Goal: Check status: Check status

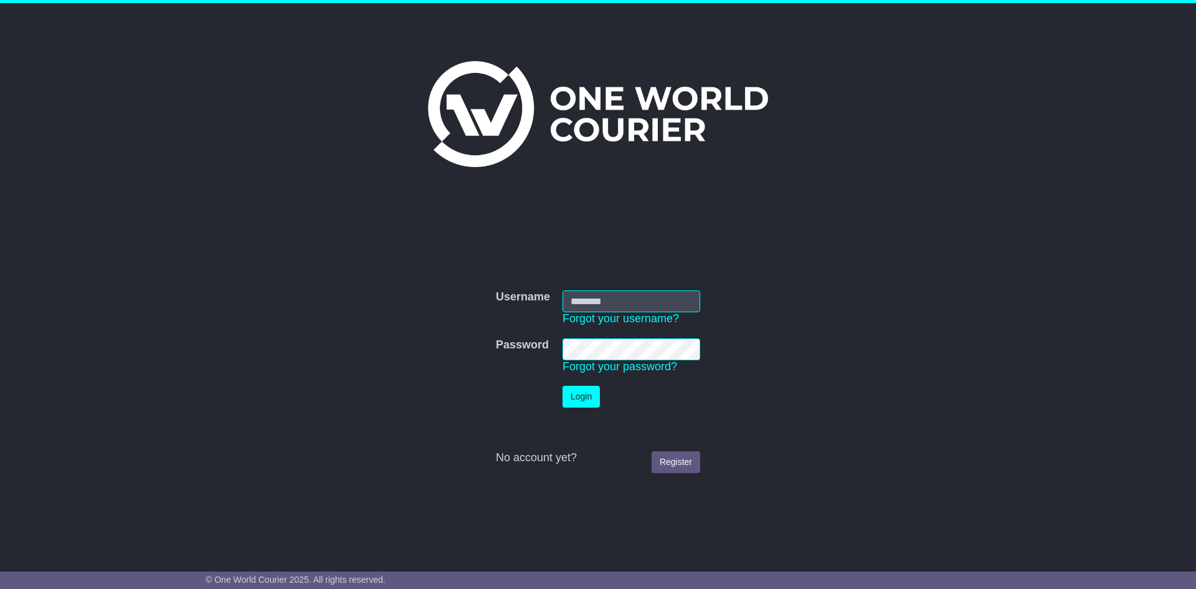
type input "**********"
click at [586, 392] on button "Login" at bounding box center [581, 397] width 37 height 22
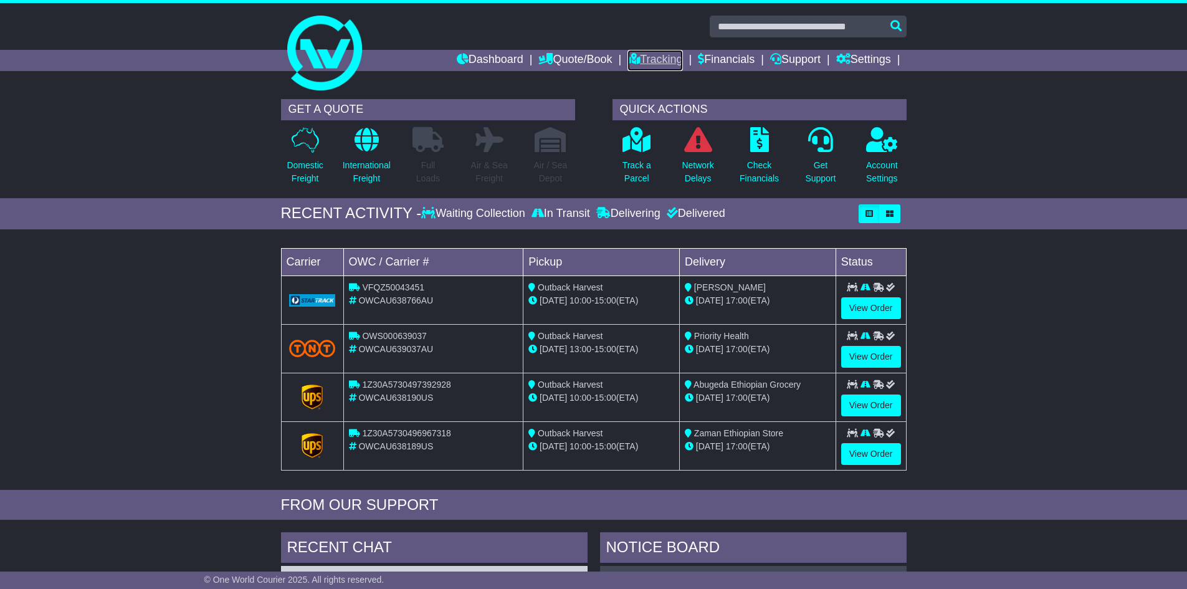
click at [640, 55] on link "Tracking" at bounding box center [654, 60] width 55 height 21
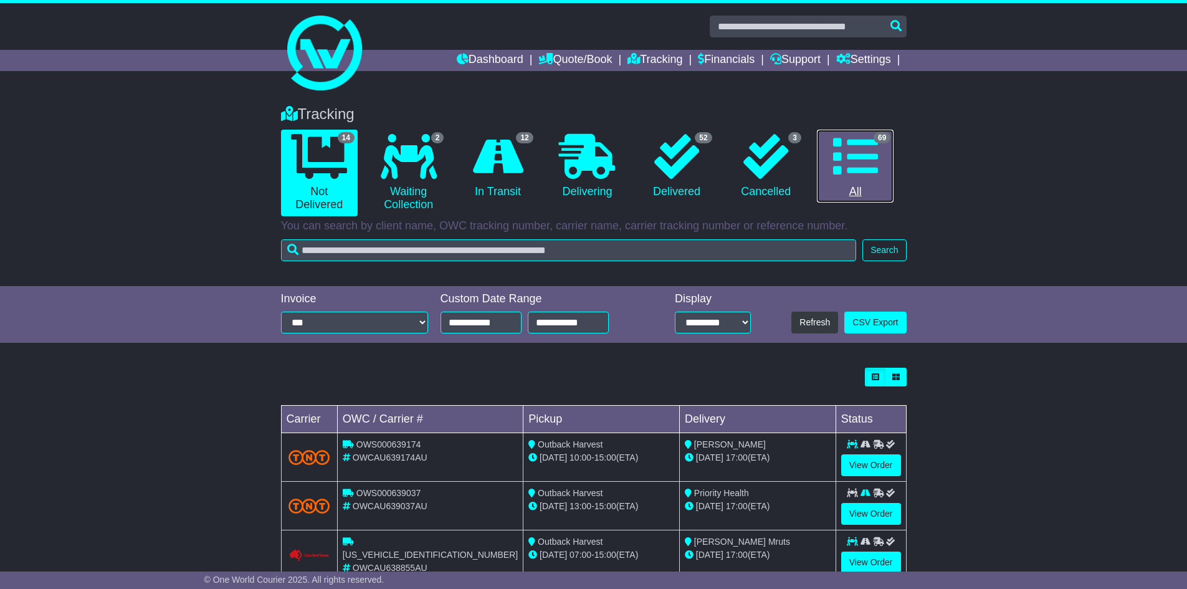
click at [853, 153] on icon at bounding box center [855, 156] width 45 height 45
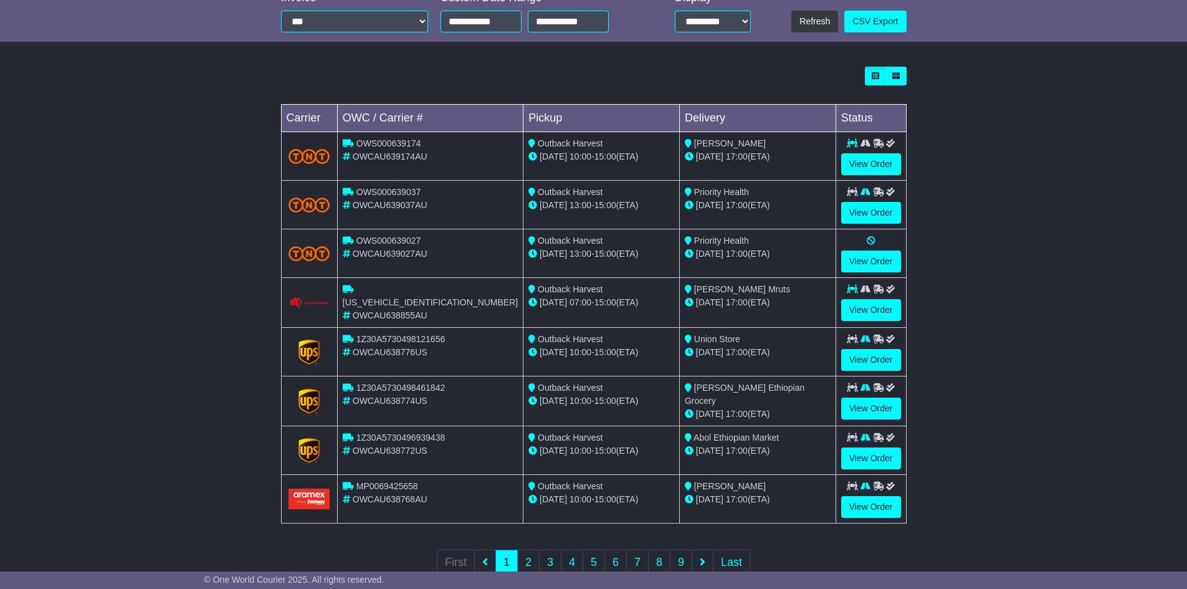
scroll to position [333, 0]
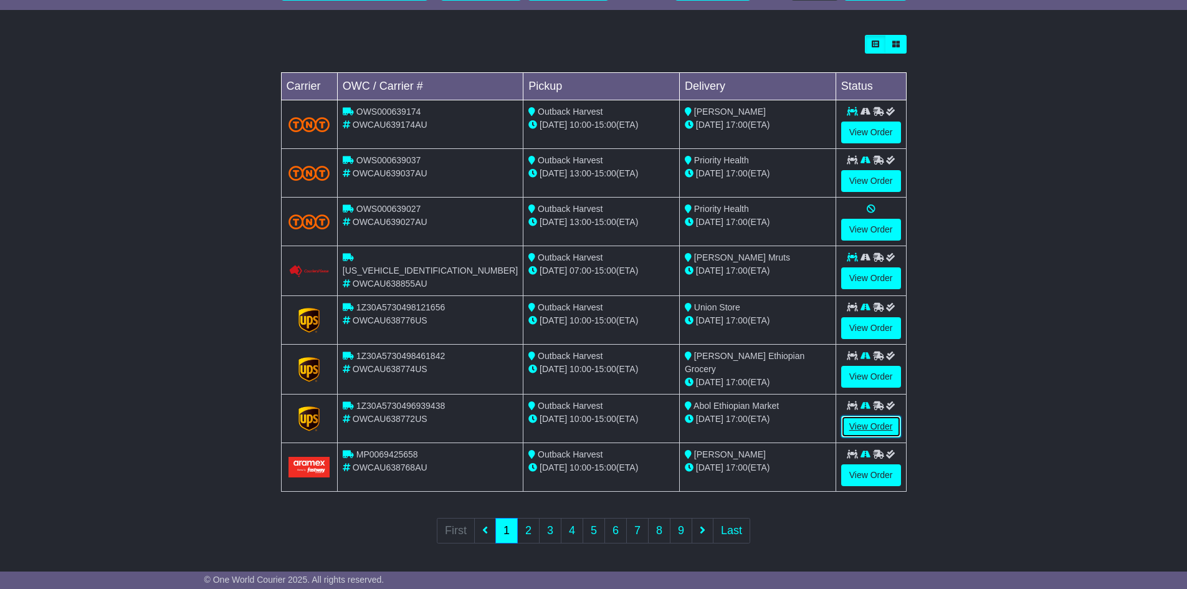
click at [857, 422] on link "View Order" at bounding box center [871, 427] width 60 height 22
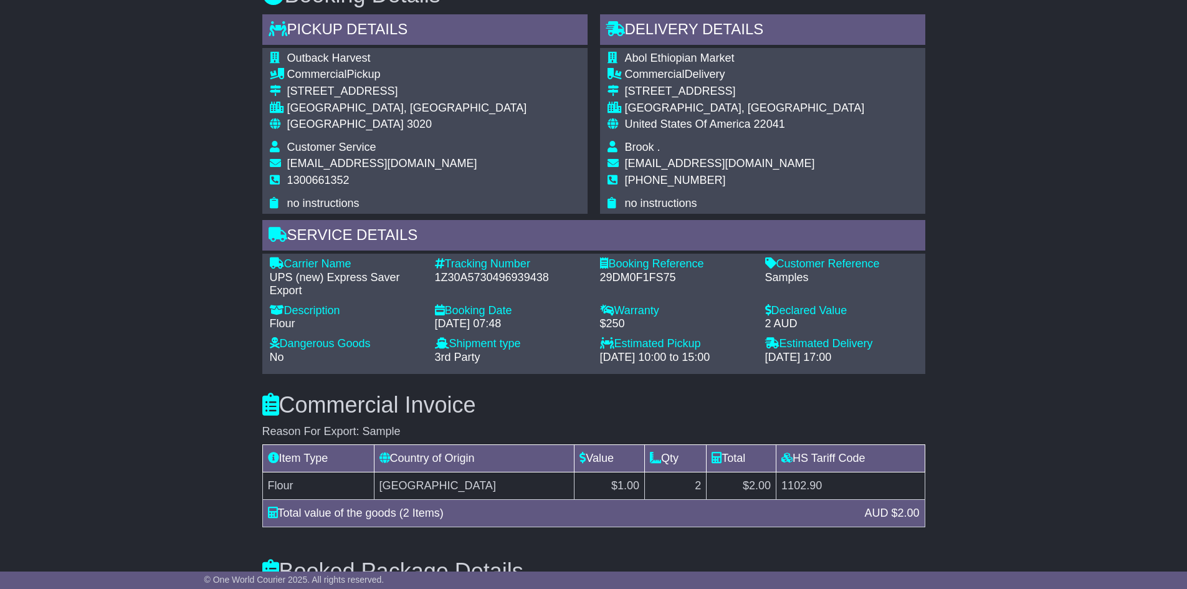
scroll to position [748, 0]
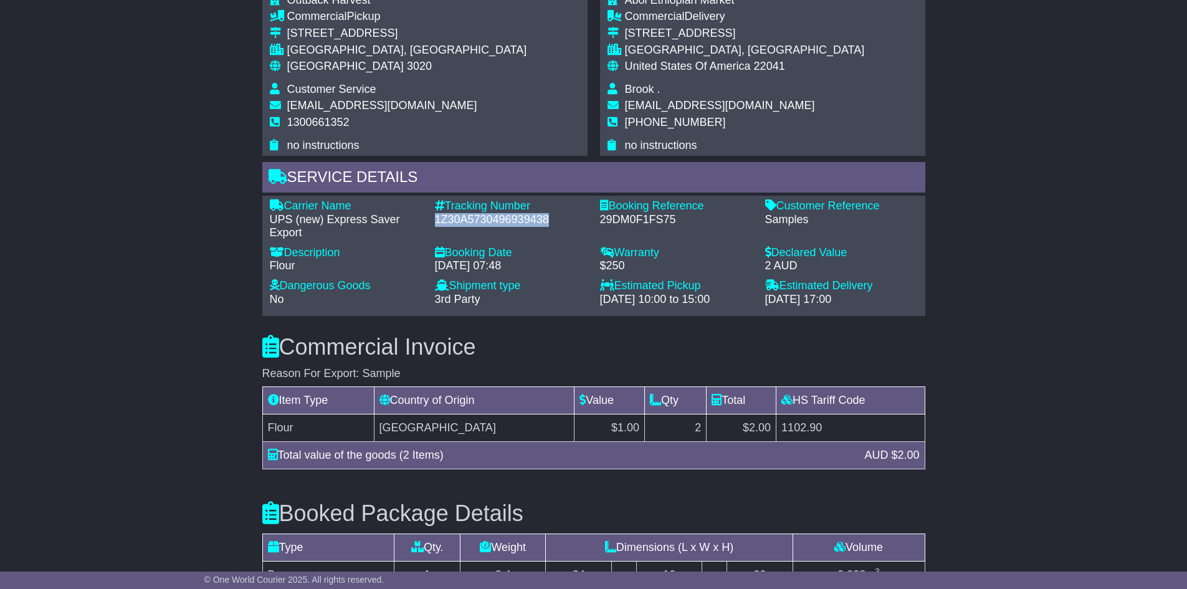
drag, startPoint x: 552, startPoint y: 217, endPoint x: 434, endPoint y: 219, distance: 117.8
click at [435, 219] on div "1Z30A5730496939438" at bounding box center [511, 220] width 153 height 14
copy div "1Z30A5730496939438"
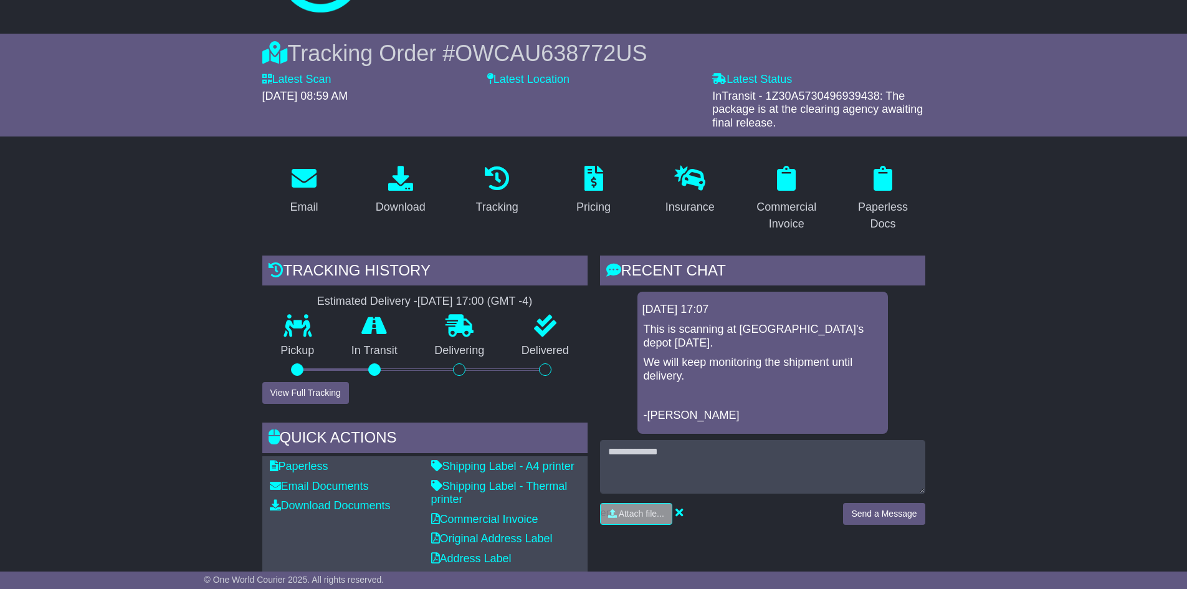
scroll to position [0, 0]
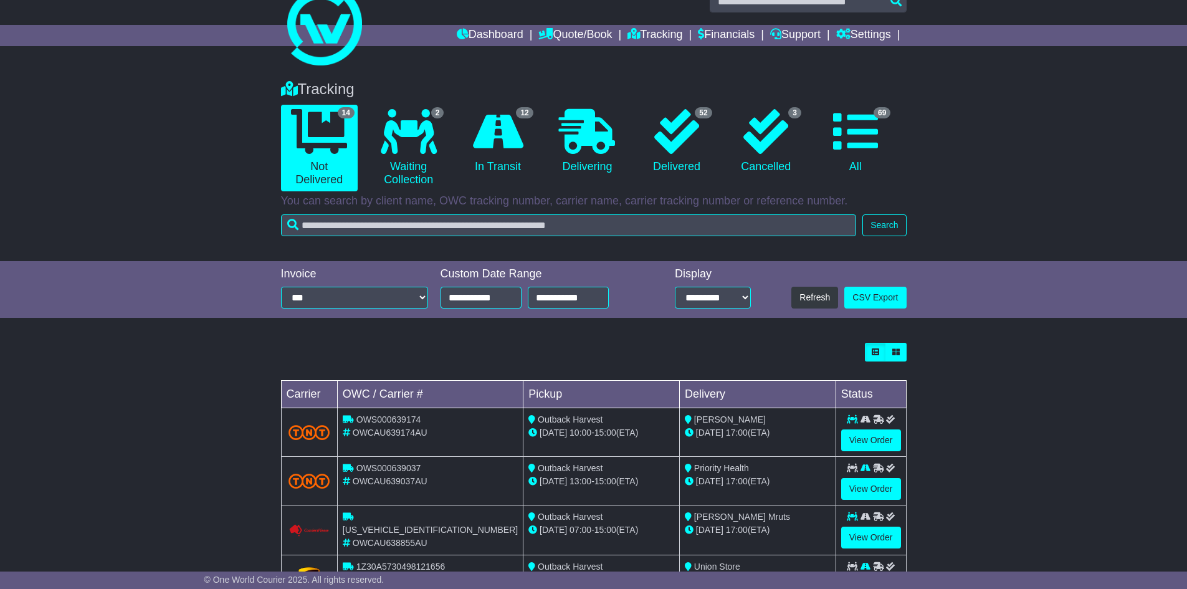
scroll to position [62, 0]
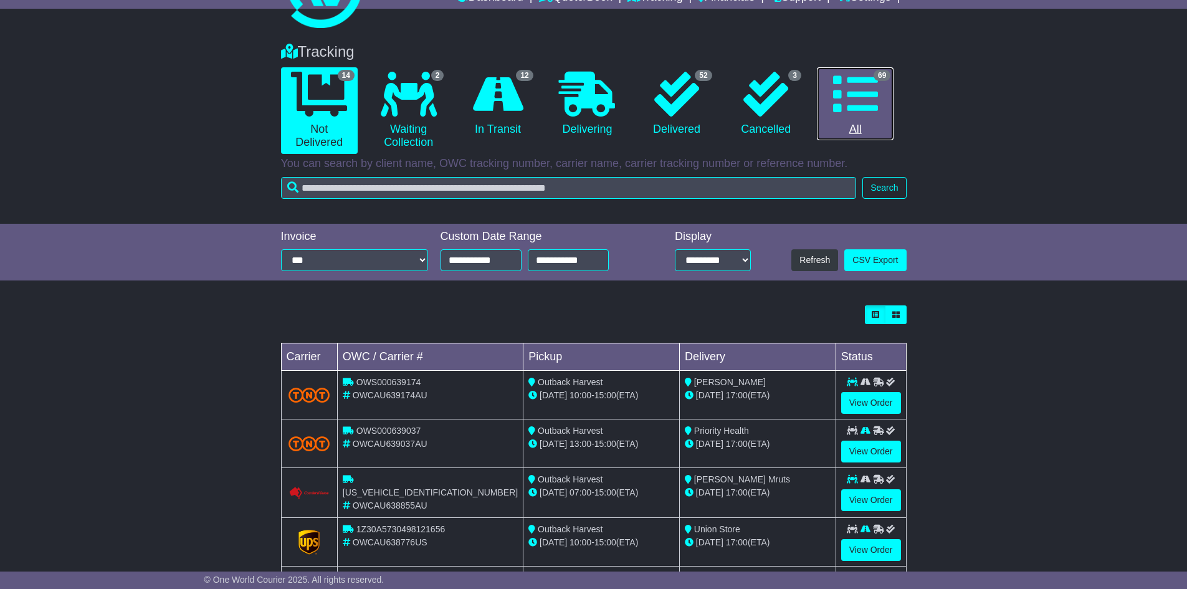
click at [853, 100] on icon at bounding box center [855, 94] width 45 height 45
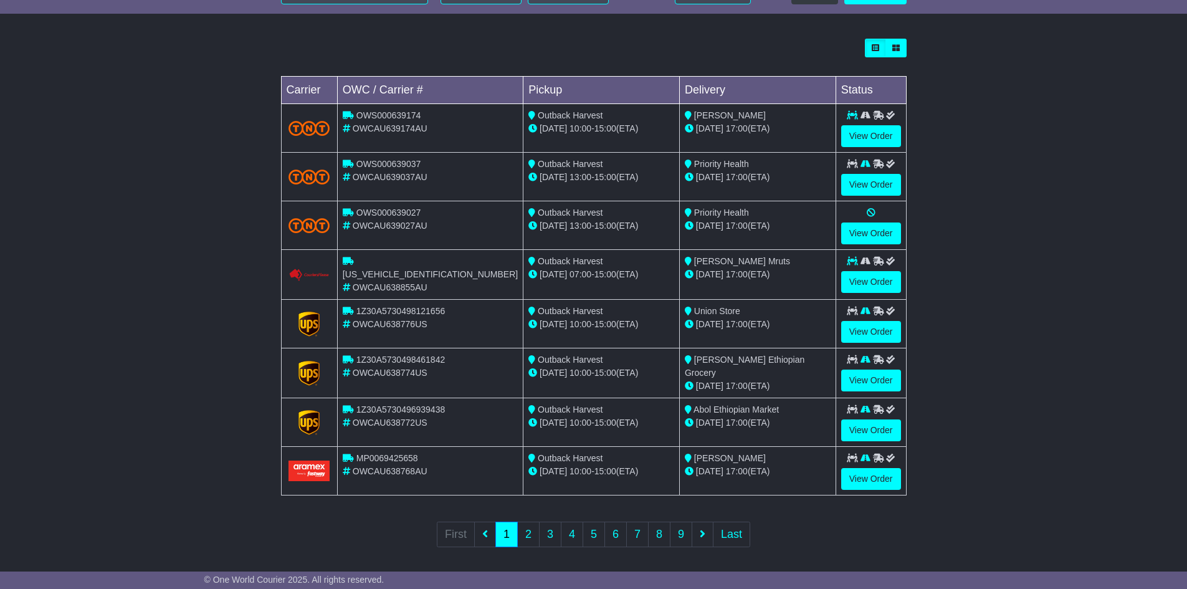
scroll to position [333, 0]
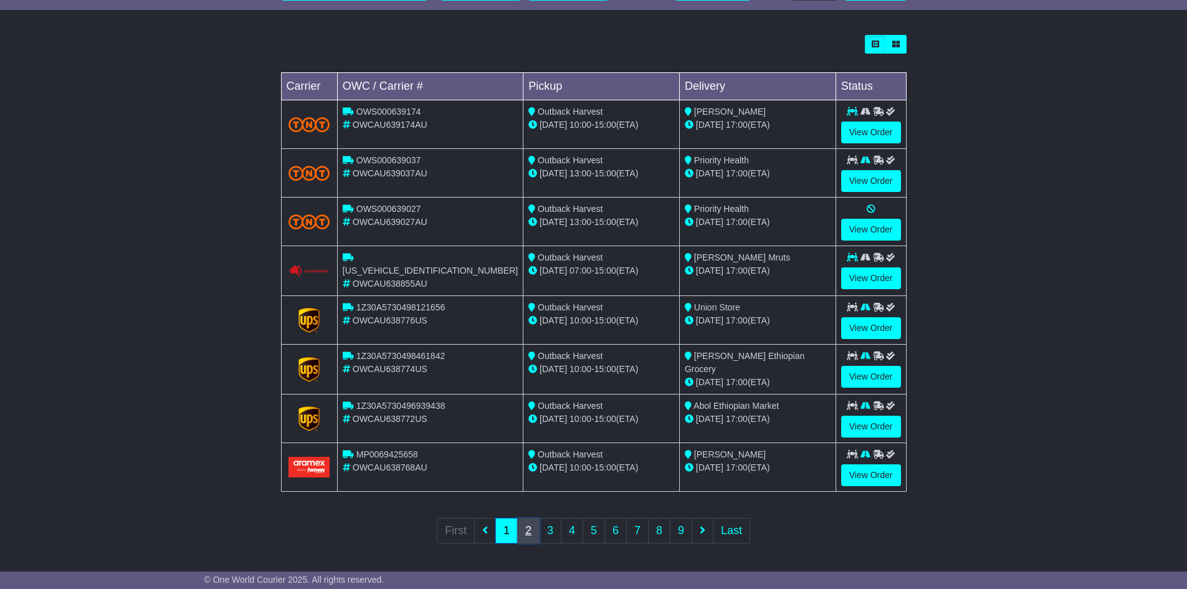
click at [523, 525] on link "2" at bounding box center [528, 531] width 22 height 26
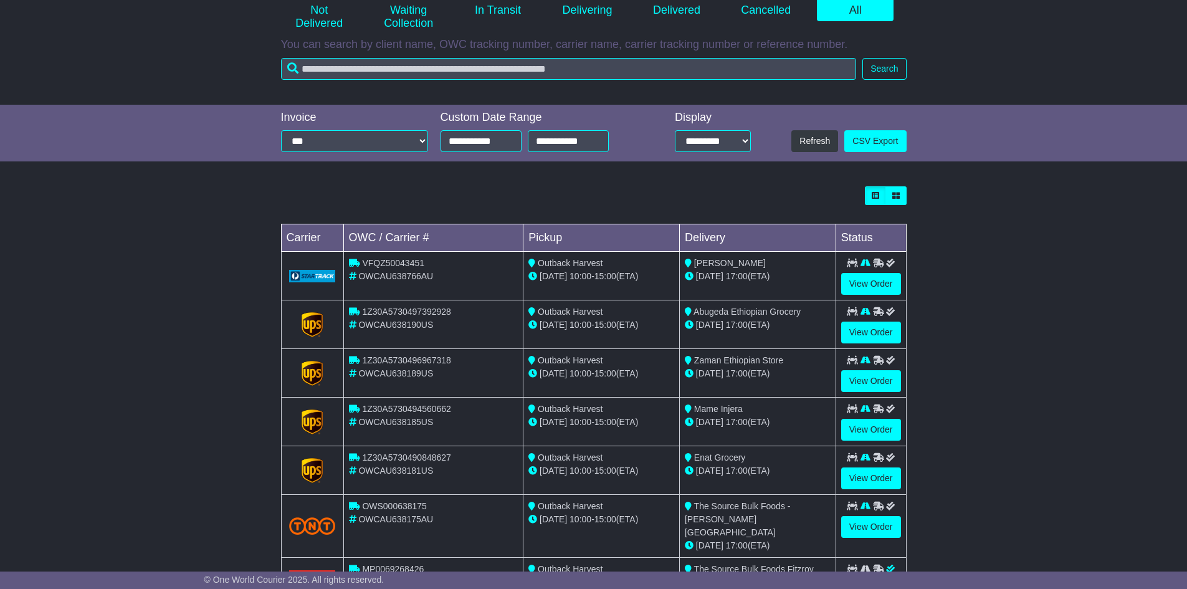
scroll to position [187, 0]
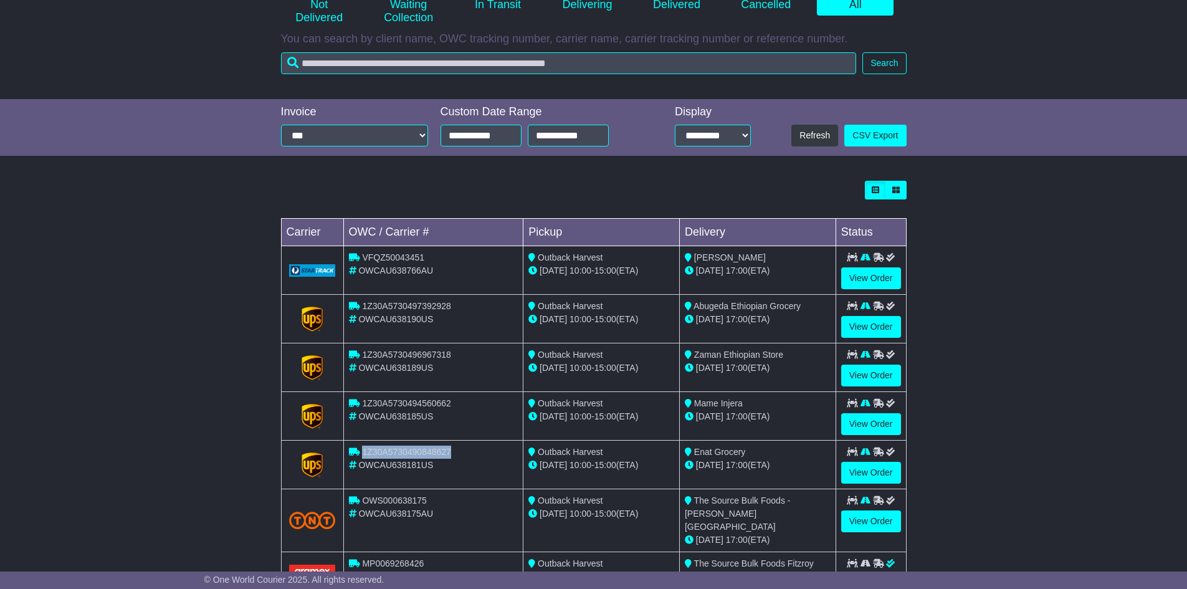
drag, startPoint x: 462, startPoint y: 451, endPoint x: 363, endPoint y: 450, distance: 99.1
click at [363, 450] on div "1Z30A5730490848627" at bounding box center [433, 451] width 169 height 13
copy span "1Z30A5730490848627"
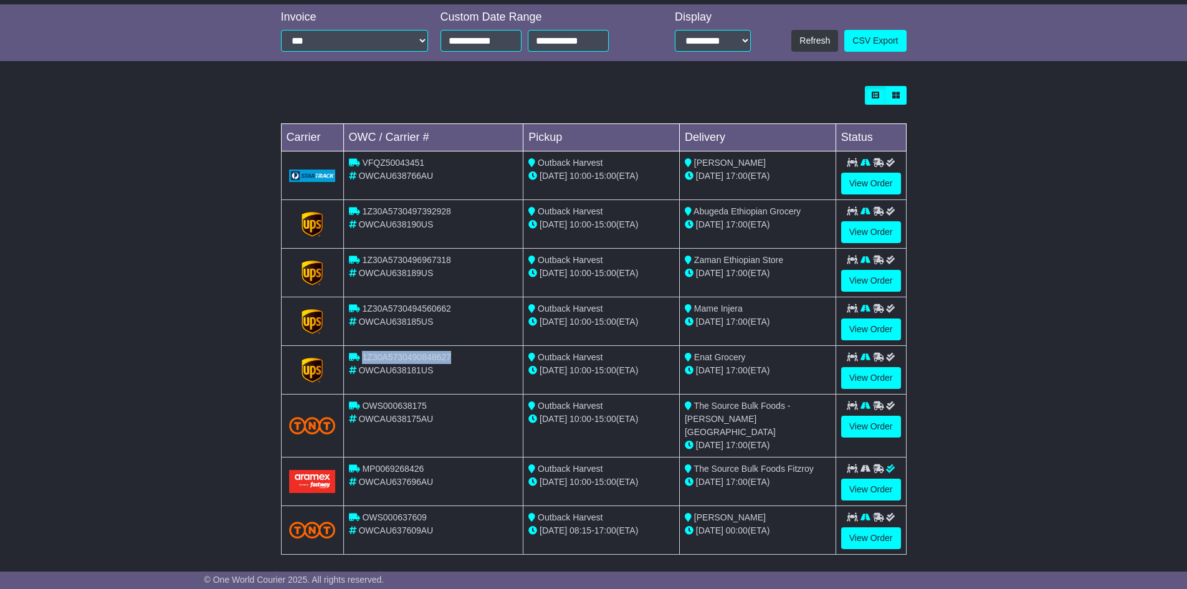
scroll to position [312, 0]
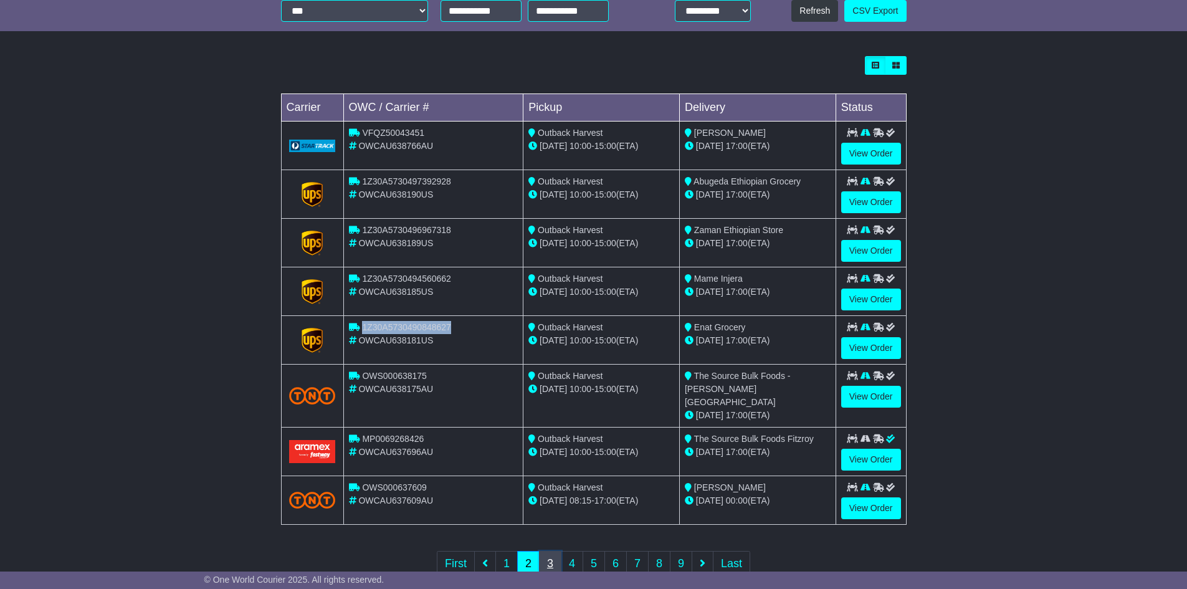
click at [551, 552] on link "3" at bounding box center [550, 564] width 22 height 26
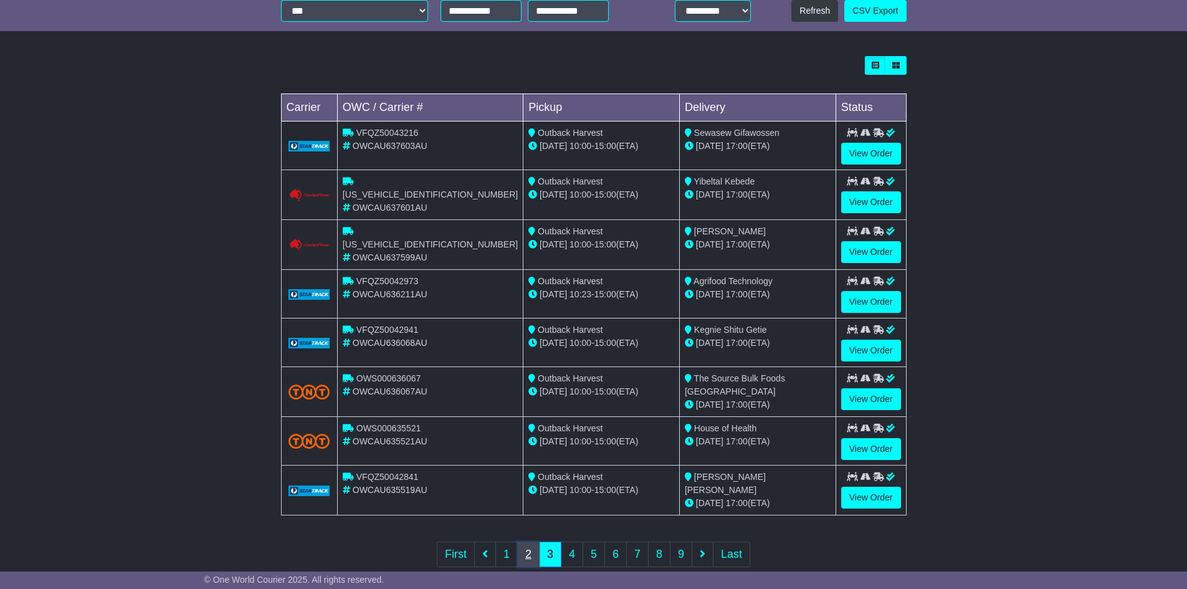
click at [533, 549] on link "2" at bounding box center [528, 554] width 22 height 26
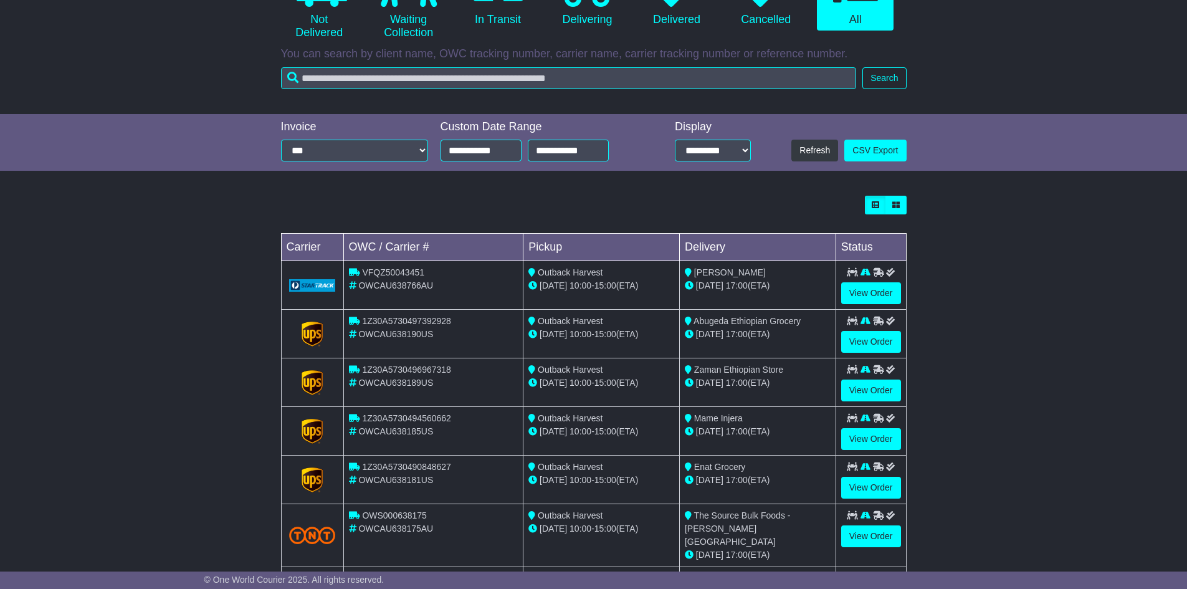
scroll to position [187, 0]
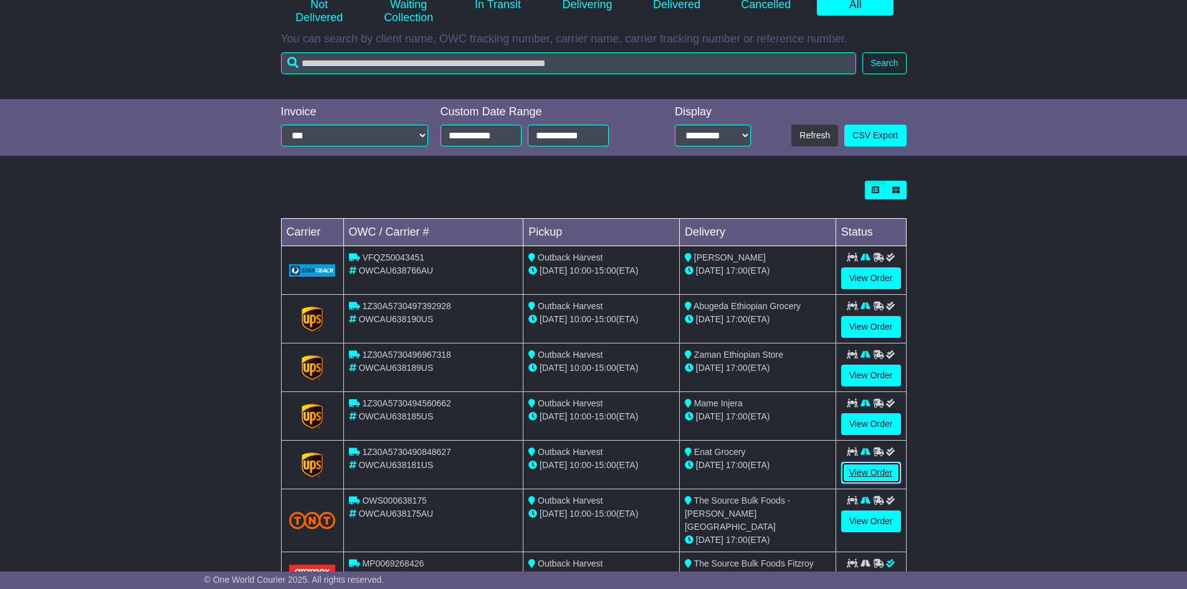
click at [869, 473] on link "View Order" at bounding box center [871, 473] width 60 height 22
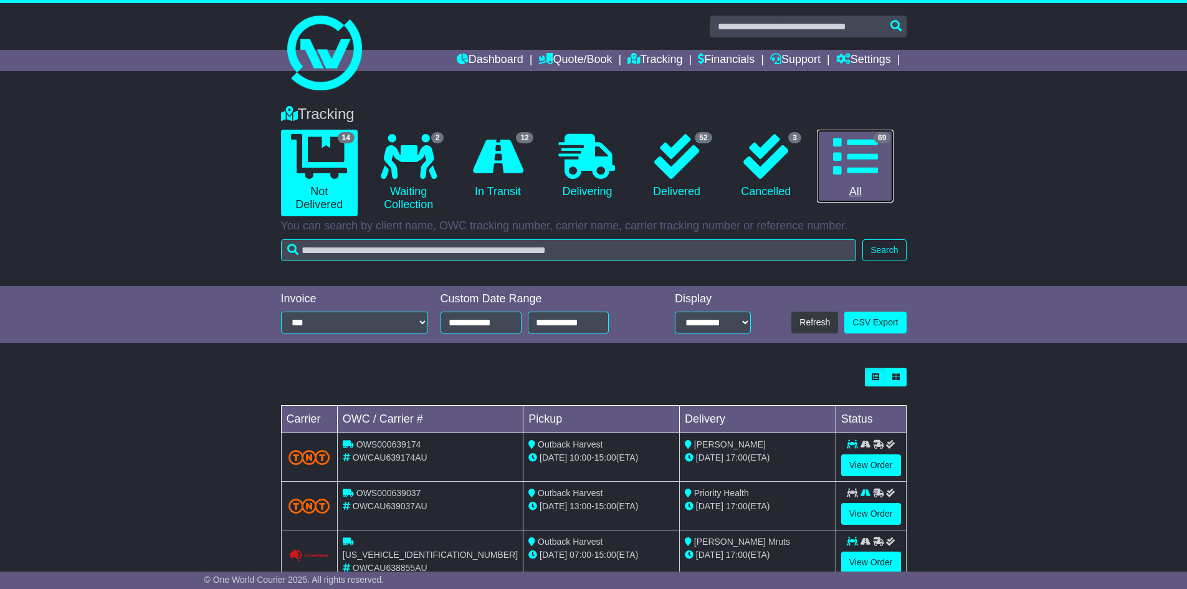
click at [852, 157] on icon at bounding box center [855, 156] width 45 height 45
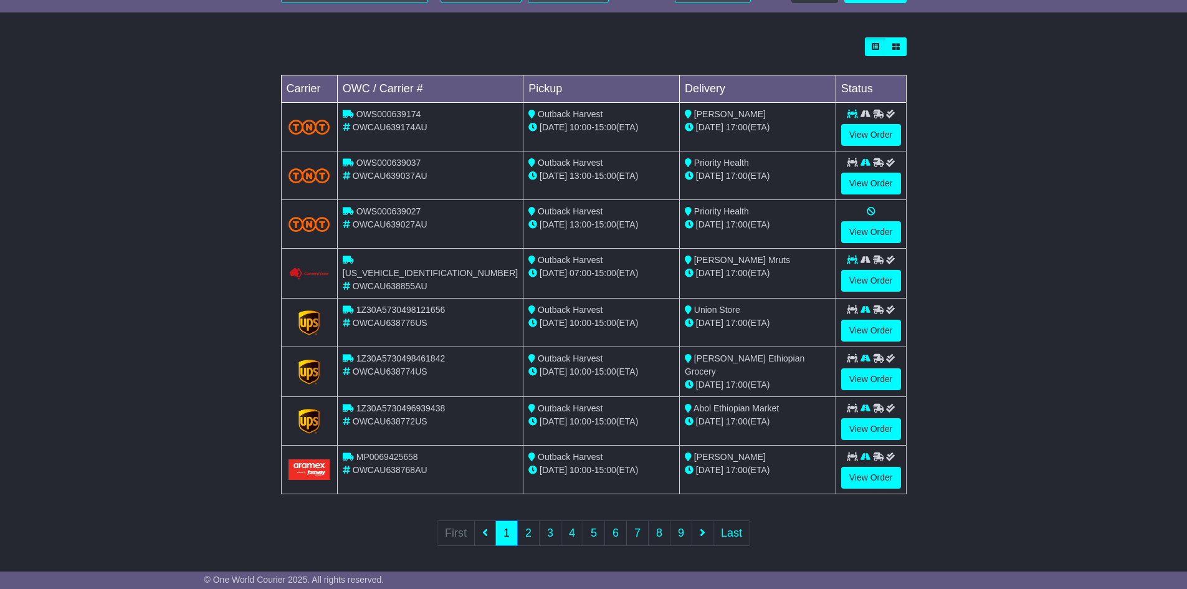
scroll to position [333, 0]
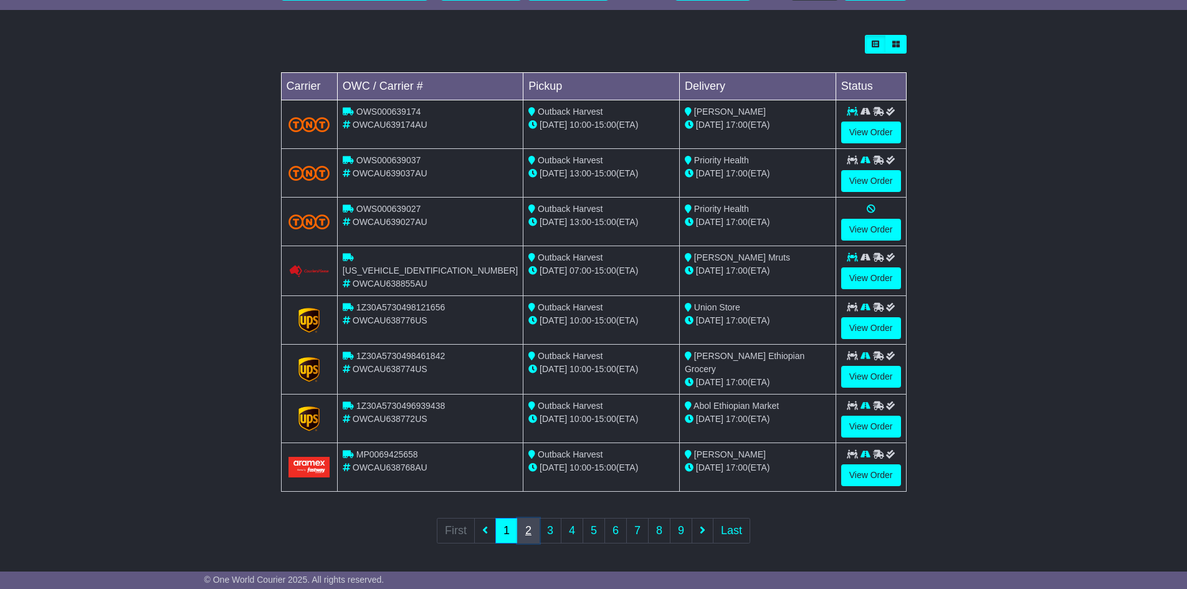
click at [530, 526] on link "2" at bounding box center [528, 531] width 22 height 26
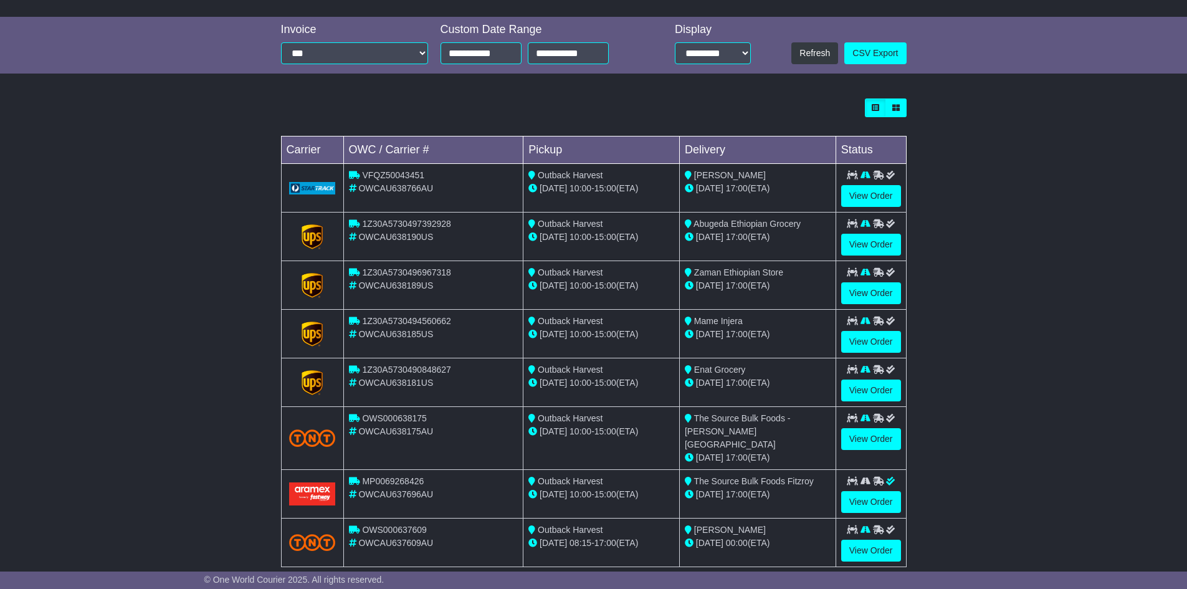
scroll to position [312, 0]
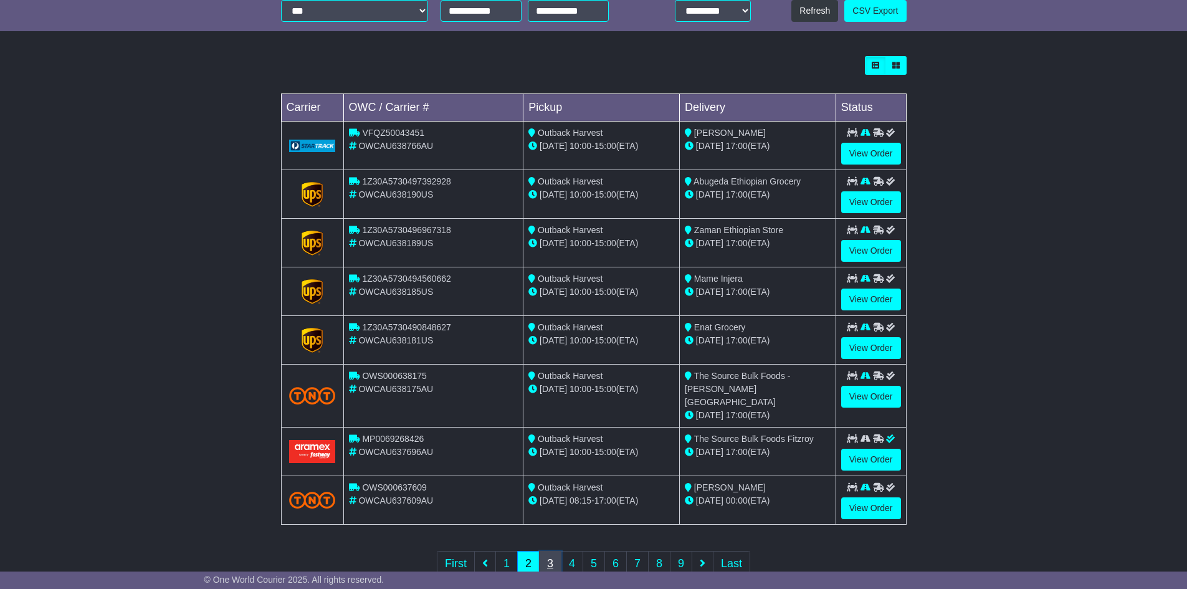
click at [550, 551] on link "3" at bounding box center [550, 564] width 22 height 26
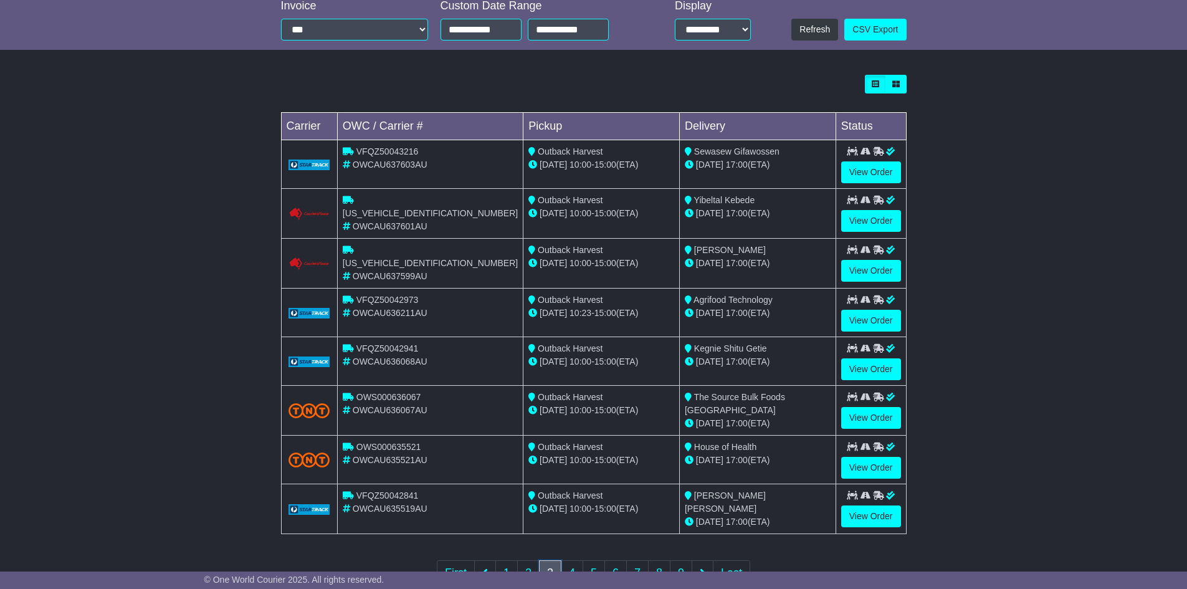
scroll to position [334, 0]
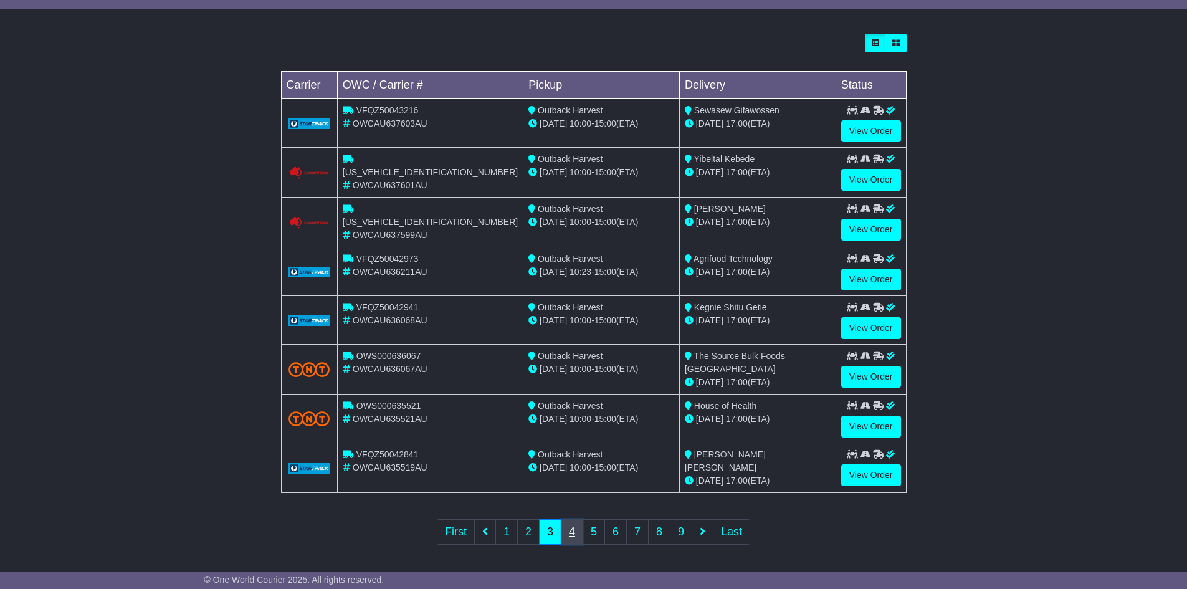
click at [572, 522] on link "4" at bounding box center [572, 532] width 22 height 26
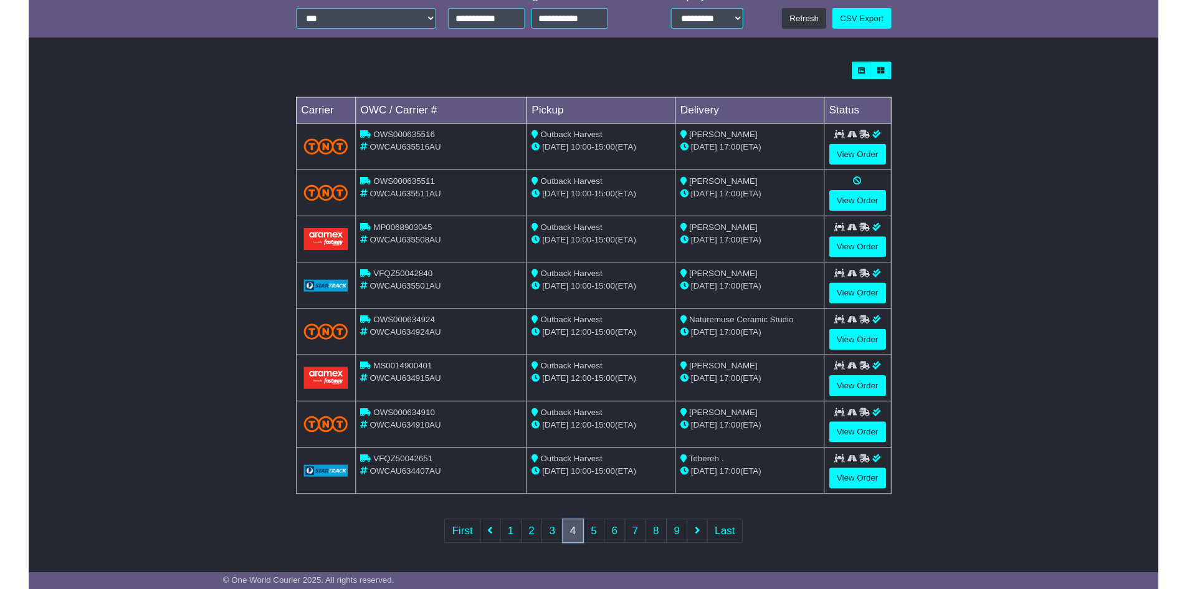
scroll to position [312, 0]
